Goal: Task Accomplishment & Management: Use online tool/utility

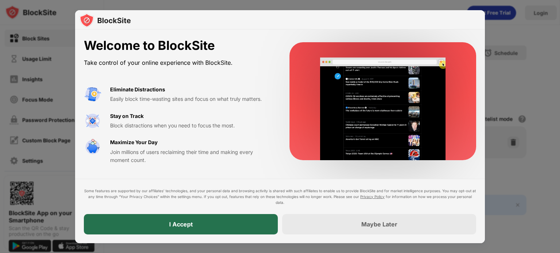
click at [244, 219] on div "I Accept" at bounding box center [181, 224] width 194 height 20
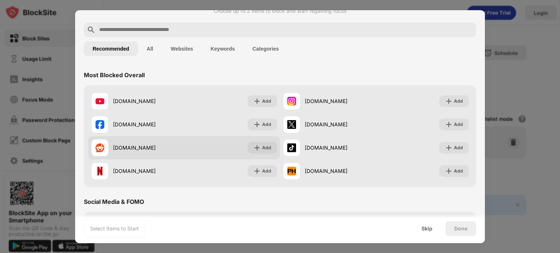
scroll to position [23, 0]
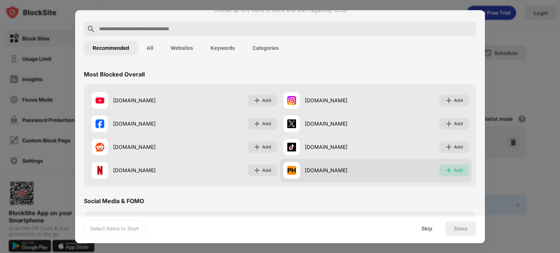
click at [454, 172] on div "Add" at bounding box center [458, 170] width 9 height 7
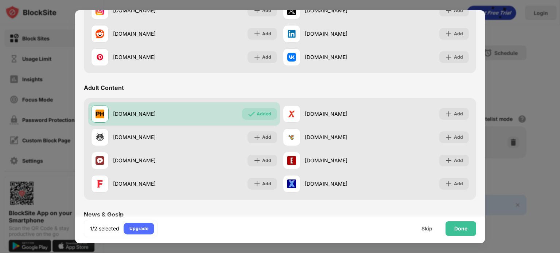
scroll to position [263, 0]
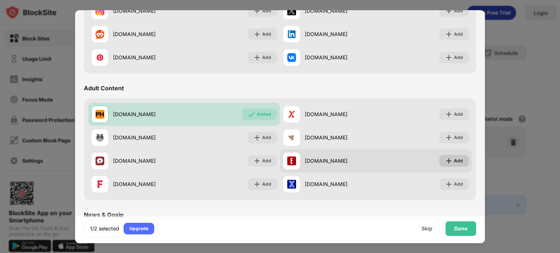
click at [454, 159] on div "Add" at bounding box center [458, 161] width 9 height 7
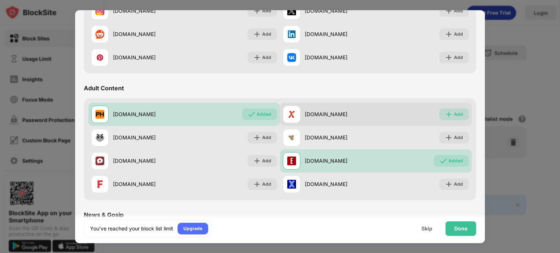
click at [456, 119] on div "Add" at bounding box center [454, 115] width 30 height 12
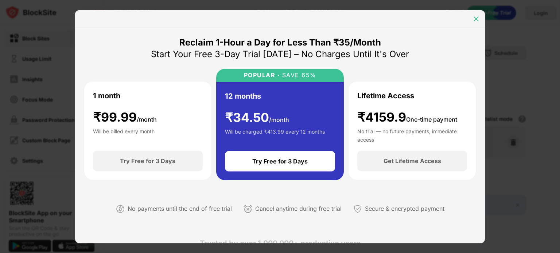
click at [476, 21] on img at bounding box center [476, 18] width 7 height 7
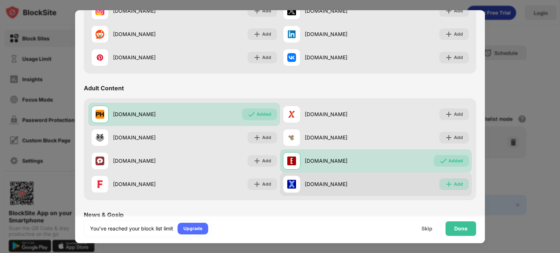
click at [448, 185] on img at bounding box center [448, 184] width 7 height 7
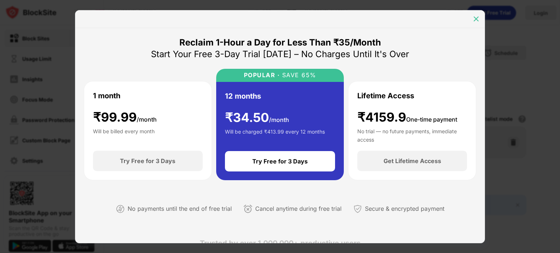
click at [474, 21] on img at bounding box center [476, 18] width 7 height 7
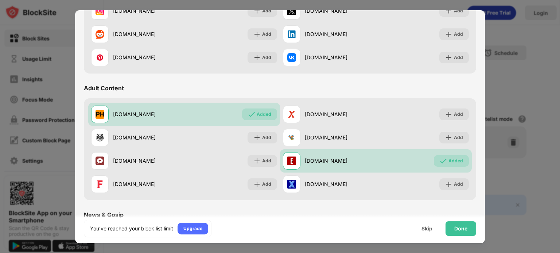
click at [263, 116] on div "₹ 34.50 /month" at bounding box center [257, 118] width 64 height 15
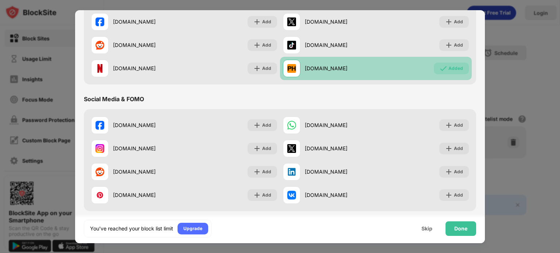
scroll to position [120, 0]
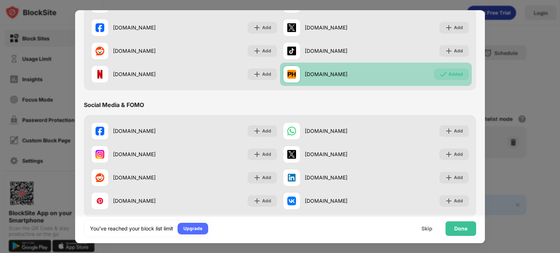
click at [449, 73] on div "Added" at bounding box center [456, 74] width 15 height 7
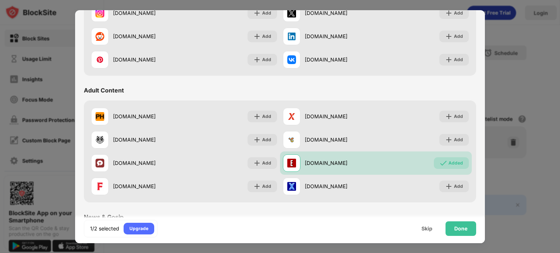
scroll to position [278, 0]
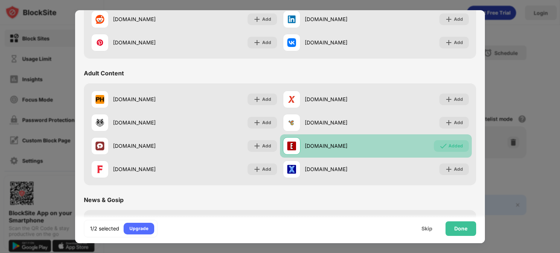
click at [440, 144] on img at bounding box center [443, 146] width 7 height 7
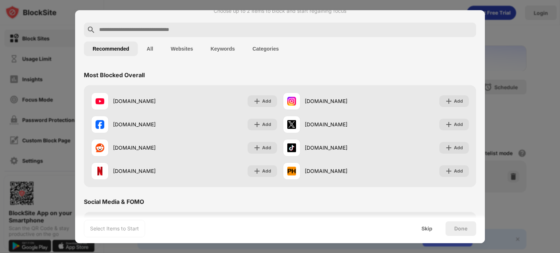
scroll to position [0, 0]
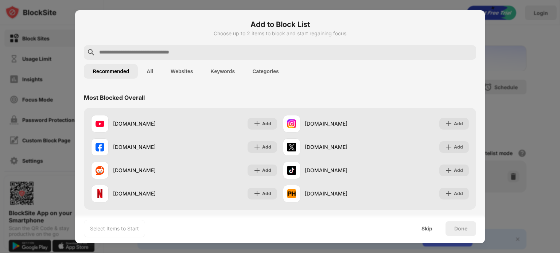
click at [277, 51] on input "text" at bounding box center [285, 52] width 375 height 9
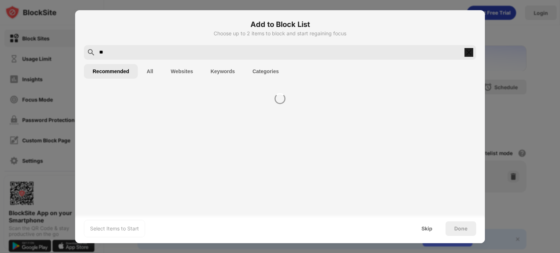
type input "*"
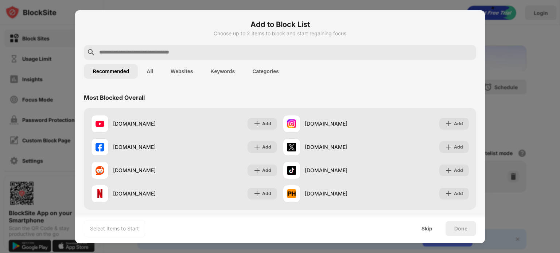
paste input "**********"
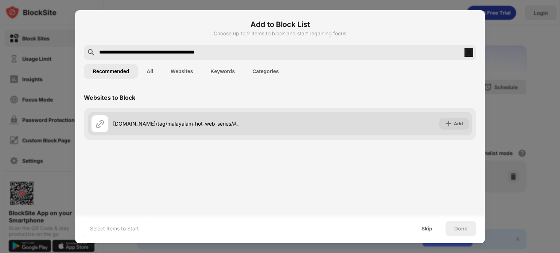
type input "**********"
click at [177, 122] on div "[DOMAIN_NAME]/tag/malayalam-hot-web-series/#_" at bounding box center [196, 124] width 167 height 8
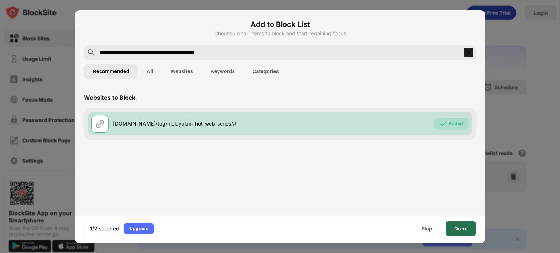
click at [464, 228] on div "Done" at bounding box center [460, 229] width 13 height 6
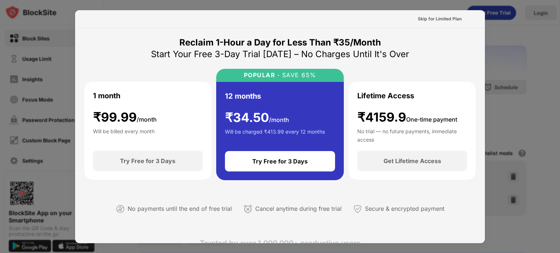
click at [512, 59] on div at bounding box center [280, 126] width 560 height 253
click at [454, 19] on div "Skip for Limited Plan" at bounding box center [440, 18] width 44 height 7
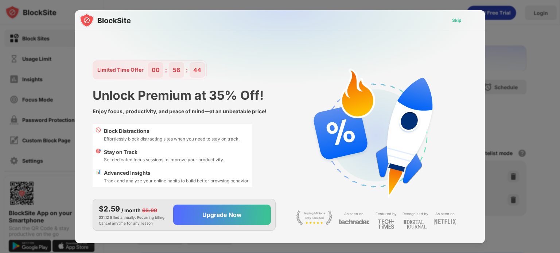
click at [459, 19] on div "Skip" at bounding box center [456, 20] width 9 height 7
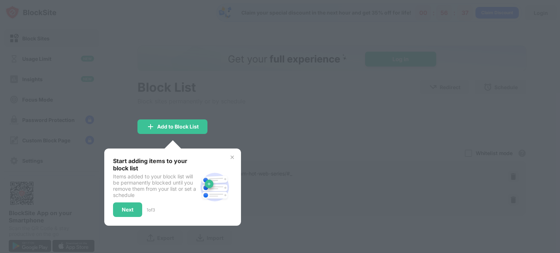
click at [129, 207] on div "/ month" at bounding box center [130, 211] width 19 height 8
click at [129, 209] on div "/ month" at bounding box center [130, 211] width 19 height 8
click at [182, 126] on img at bounding box center [285, 82] width 410 height 144
click at [233, 159] on div "🎯 Stay on Track Set dedicated focus sessions to improve your productivity." at bounding box center [173, 156] width 160 height 21
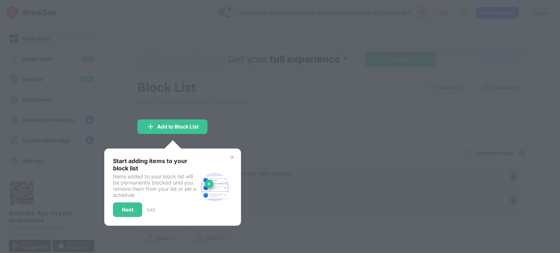
click at [232, 158] on div "🎯 Stay on Track Set dedicated focus sessions to improve your productivity." at bounding box center [173, 156] width 160 height 21
click at [170, 127] on img at bounding box center [285, 82] width 410 height 144
drag, startPoint x: 133, startPoint y: 204, endPoint x: 135, endPoint y: 208, distance: 4.7
click at [133, 205] on div "$2.59 / month $3.99 $31.12 Billed annually. Recurring billing. Cancel anytime f…" at bounding box center [184, 215] width 183 height 32
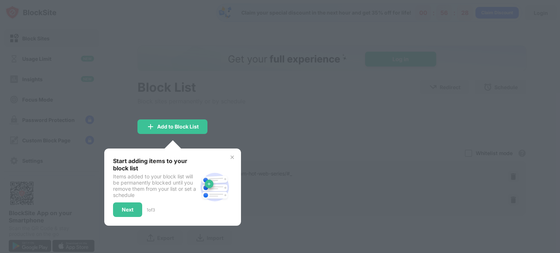
drag, startPoint x: 135, startPoint y: 208, endPoint x: 142, endPoint y: 210, distance: 7.4
click at [142, 210] on div "$2.59 / month $3.99" at bounding box center [133, 209] width 69 height 11
click at [135, 209] on div "/ month" at bounding box center [130, 211] width 19 height 8
click at [133, 208] on div "/ month" at bounding box center [130, 211] width 19 height 8
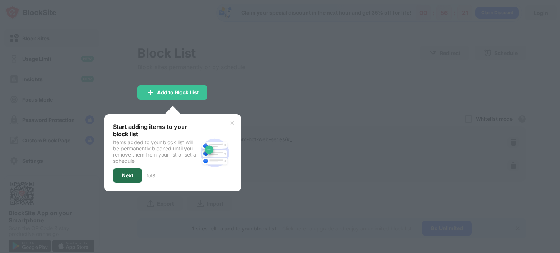
click at [135, 179] on div "Next" at bounding box center [127, 175] width 29 height 15
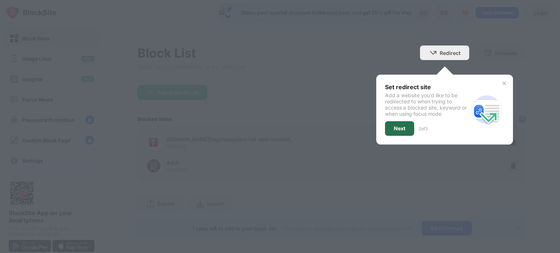
click at [394, 129] on div "Next" at bounding box center [400, 129] width 12 height 6
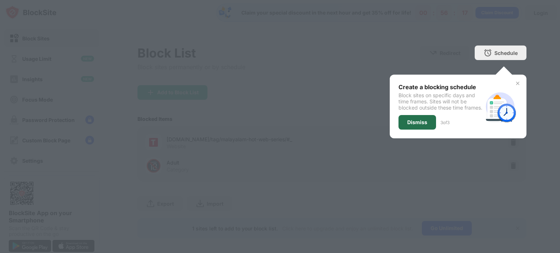
click at [424, 130] on div "Dismiss" at bounding box center [418, 122] width 38 height 15
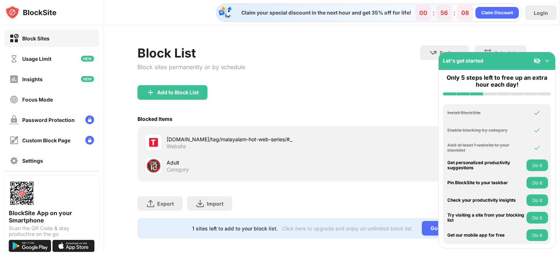
click at [69, 38] on div "Block Sites" at bounding box center [51, 39] width 95 height 18
click at [76, 39] on div "Block Sites" at bounding box center [51, 39] width 95 height 18
click at [174, 92] on div "Add to Block List" at bounding box center [178, 93] width 42 height 6
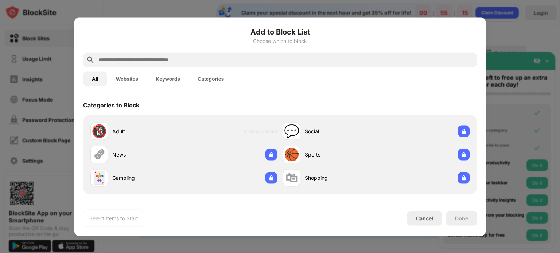
click at [178, 67] on div "All Websites Keywords Categories" at bounding box center [280, 78] width 394 height 23
click at [181, 61] on input "text" at bounding box center [286, 59] width 376 height 9
paste input "**********"
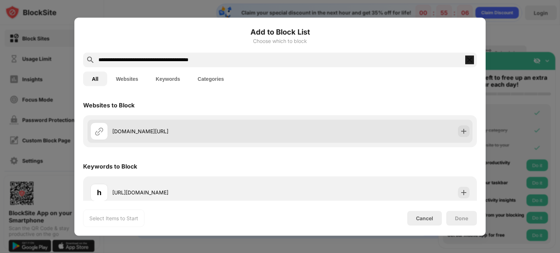
type input "**********"
click at [184, 128] on div "[DOMAIN_NAME][URL]" at bounding box center [196, 132] width 168 height 8
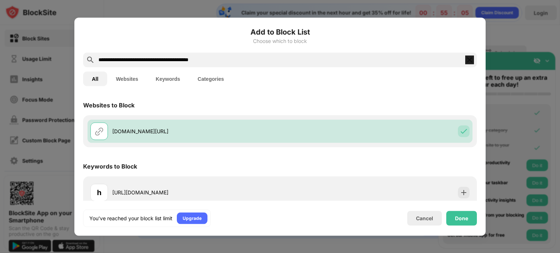
scroll to position [7, 0]
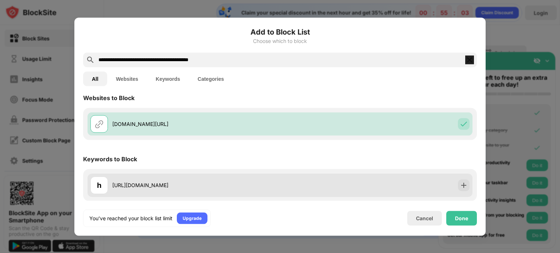
click at [182, 191] on div "h [URL][DOMAIN_NAME]" at bounding box center [185, 186] width 190 height 18
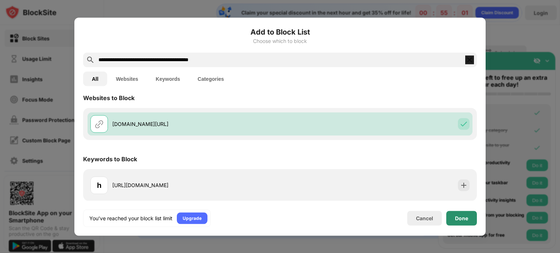
click at [464, 222] on div "Done" at bounding box center [461, 218] width 31 height 15
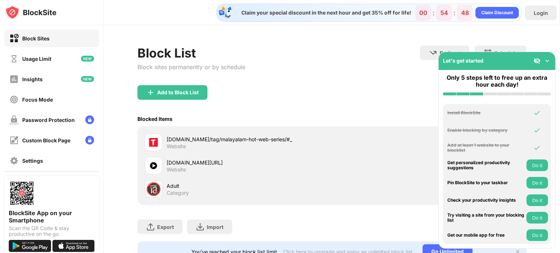
scroll to position [34, 0]
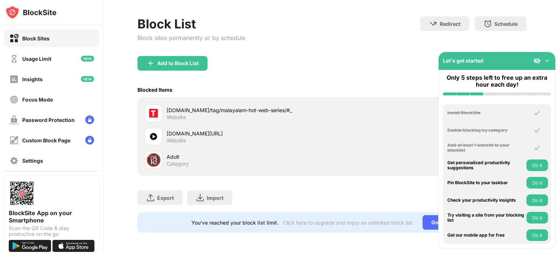
click at [534, 59] on img at bounding box center [537, 60] width 7 height 7
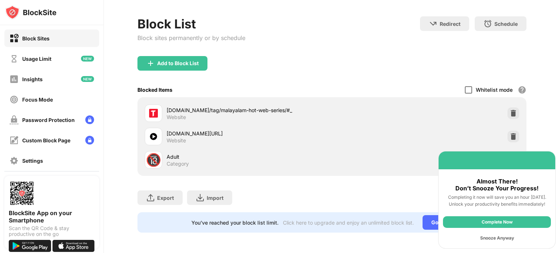
click at [465, 86] on div at bounding box center [468, 89] width 7 height 7
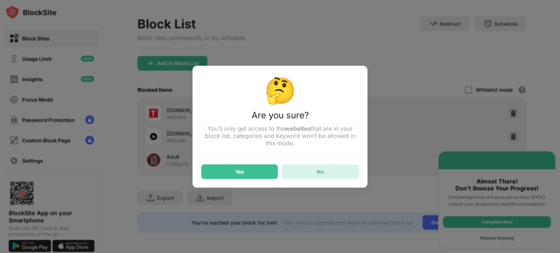
click at [330, 168] on div "No" at bounding box center [320, 171] width 77 height 15
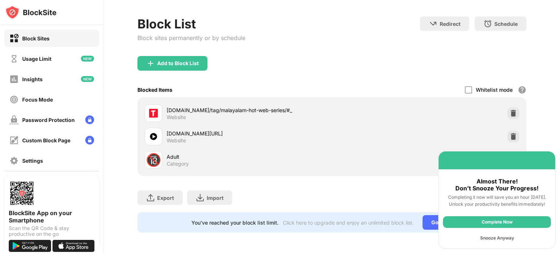
click at [185, 152] on div at bounding box center [280, 126] width 560 height 253
click at [189, 59] on div at bounding box center [280, 126] width 560 height 253
click at [154, 58] on div at bounding box center [280, 126] width 560 height 253
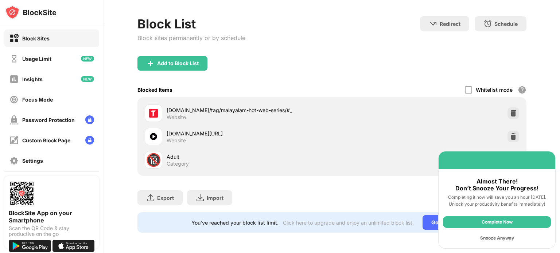
drag, startPoint x: 168, startPoint y: 153, endPoint x: 191, endPoint y: 159, distance: 23.4
click at [191, 159] on div at bounding box center [280, 126] width 560 height 253
click at [162, 157] on div at bounding box center [280, 126] width 560 height 253
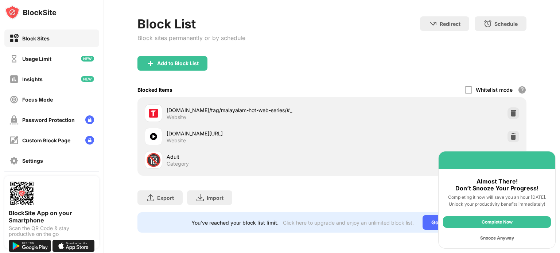
drag, startPoint x: 162, startPoint y: 157, endPoint x: 453, endPoint y: 191, distance: 292.3
click at [453, 191] on div at bounding box center [280, 126] width 560 height 253
click at [480, 223] on div at bounding box center [280, 126] width 560 height 253
drag, startPoint x: 151, startPoint y: 55, endPoint x: 291, endPoint y: -44, distance: 171.8
click at [291, 0] on html "Block Sites Usage Limit Insights Focus Mode Password Protection Custom Block Pa…" at bounding box center [280, 126] width 560 height 253
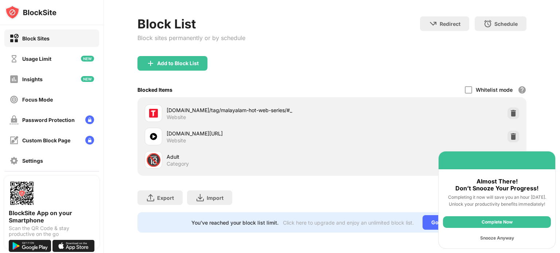
click at [174, 58] on div at bounding box center [280, 126] width 560 height 253
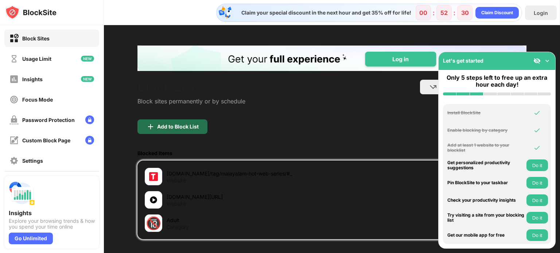
click at [158, 125] on div "Add to Block List" at bounding box center [178, 127] width 42 height 6
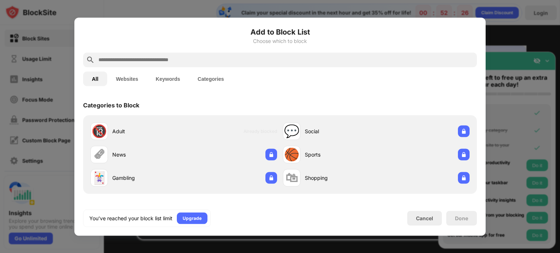
click at [147, 63] on input "text" at bounding box center [286, 59] width 376 height 9
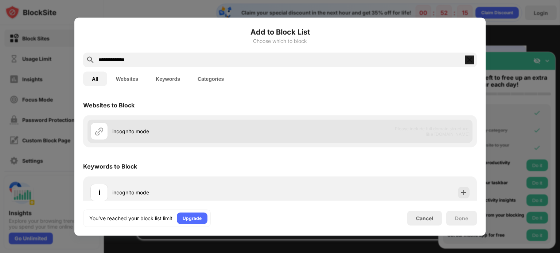
scroll to position [7, 0]
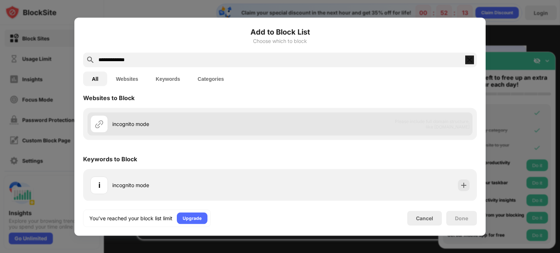
click at [112, 128] on div "incognito mode" at bounding box center [185, 124] width 190 height 18
click at [155, 129] on div "incognito mode" at bounding box center [185, 124] width 190 height 18
click at [113, 117] on div "incognito mode" at bounding box center [185, 124] width 190 height 18
click at [93, 123] on div at bounding box center [99, 124] width 18 height 18
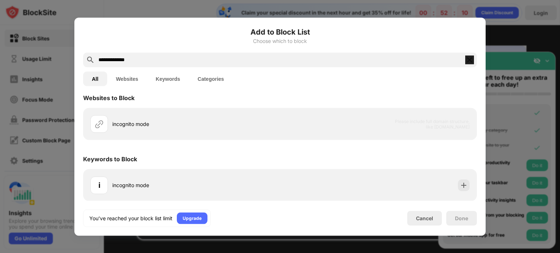
click at [122, 79] on button "Websites" at bounding box center [127, 78] width 40 height 15
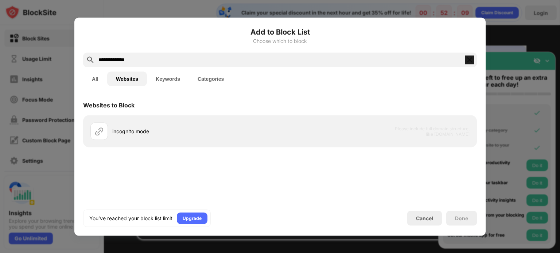
scroll to position [0, 0]
click at [178, 144] on div "incognito mode Please include full domain structure, like domain.com" at bounding box center [280, 131] width 394 height 32
click at [163, 58] on input "**********" at bounding box center [280, 59] width 365 height 9
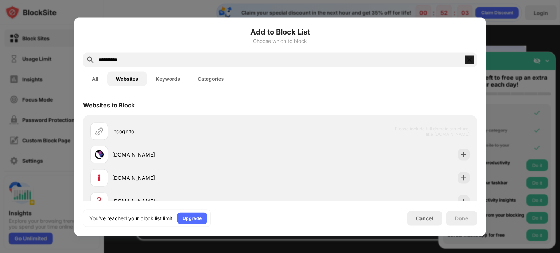
type input "*********"
click at [180, 78] on button "Keywords" at bounding box center [168, 78] width 42 height 15
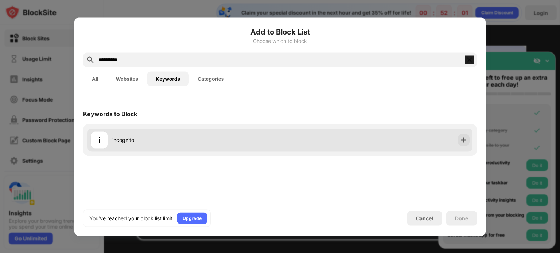
click at [206, 147] on div "i incognito" at bounding box center [185, 140] width 190 height 18
click at [467, 140] on img at bounding box center [463, 139] width 7 height 7
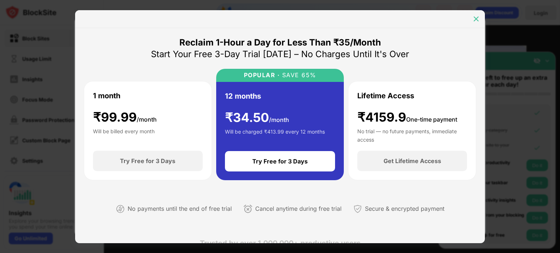
click at [478, 18] on img at bounding box center [476, 18] width 7 height 7
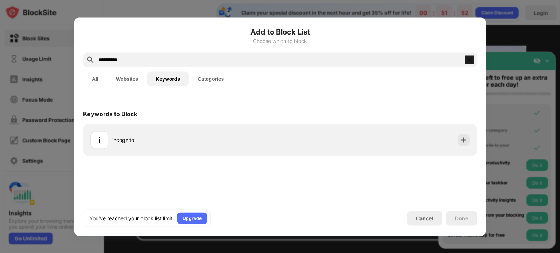
click at [455, 222] on div "Done" at bounding box center [461, 218] width 31 height 15
click at [461, 217] on div "Done" at bounding box center [461, 219] width 13 height 6
click at [426, 220] on div "Cancel" at bounding box center [424, 219] width 17 height 6
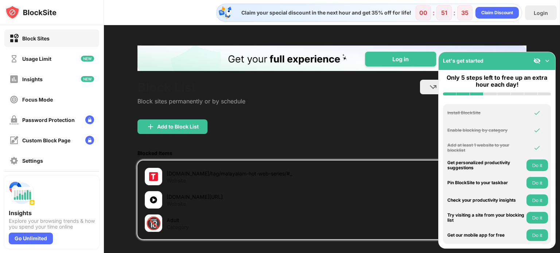
click at [38, 161] on div at bounding box center [280, 126] width 560 height 253
